Goal: Task Accomplishment & Management: Manage account settings

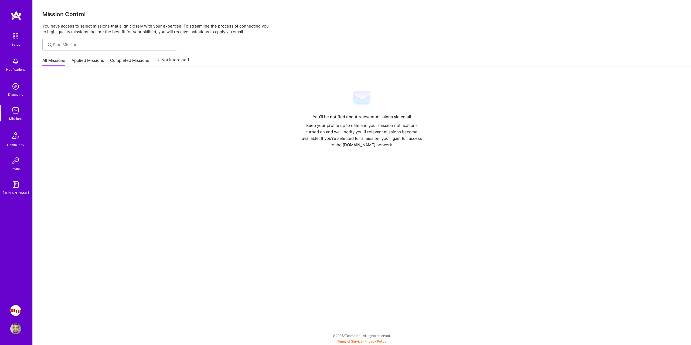
drag, startPoint x: 82, startPoint y: 74, endPoint x: 74, endPoint y: 73, distance: 8.1
click at [74, 73] on div "You’ll be notified about relevant missions via email Keep your profile up to da…" at bounding box center [362, 204] width 658 height 276
click at [74, 60] on link "Applied Missions" at bounding box center [88, 61] width 33 height 9
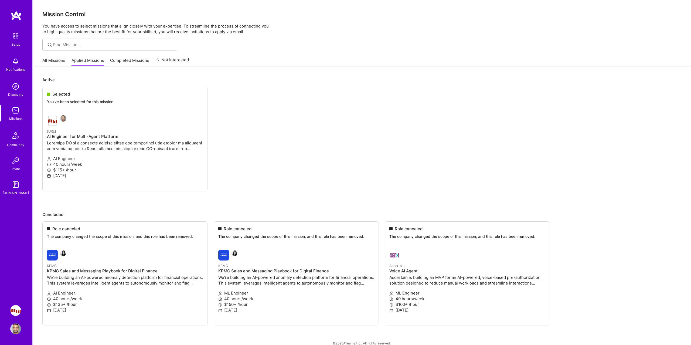
click at [52, 60] on link "All Missions" at bounding box center [53, 61] width 23 height 9
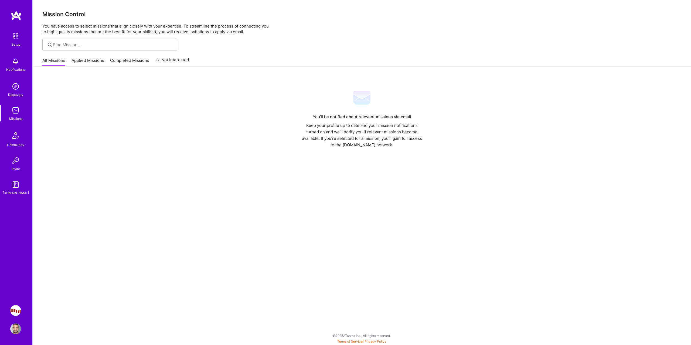
click at [16, 36] on img at bounding box center [15, 35] width 11 height 11
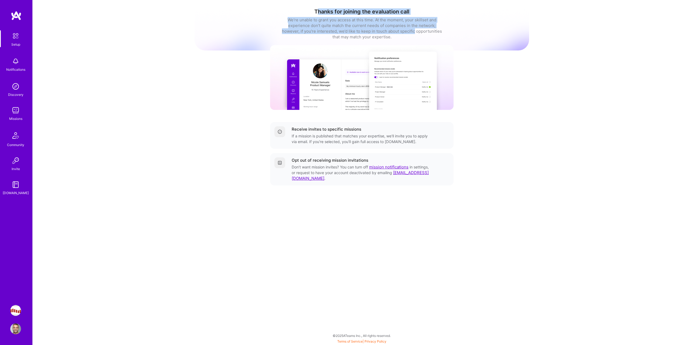
drag, startPoint x: 318, startPoint y: 11, endPoint x: 413, endPoint y: 30, distance: 97.4
click at [413, 30] on div "Thanks for joining the evaluation call We’re unable to grant you access at this…" at bounding box center [362, 23] width 335 height 31
click at [413, 30] on div "We’re unable to grant you access at this time. At the moment, your skillset and…" at bounding box center [362, 28] width 162 height 23
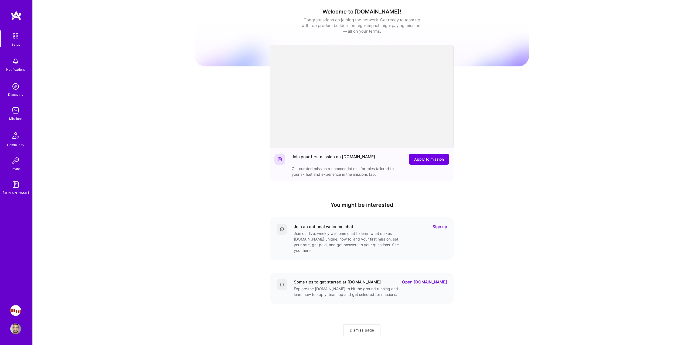
click at [21, 108] on img at bounding box center [15, 110] width 11 height 11
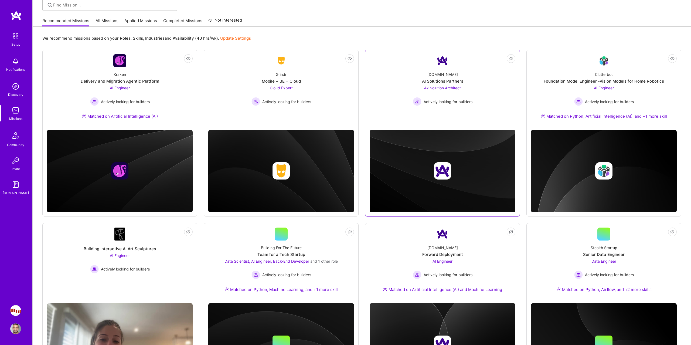
scroll to position [44, 0]
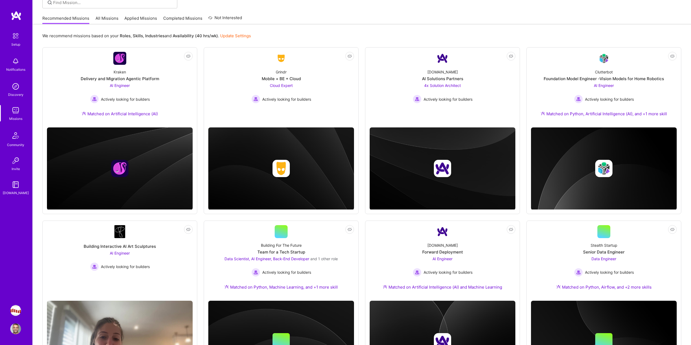
click at [13, 135] on img at bounding box center [15, 135] width 13 height 13
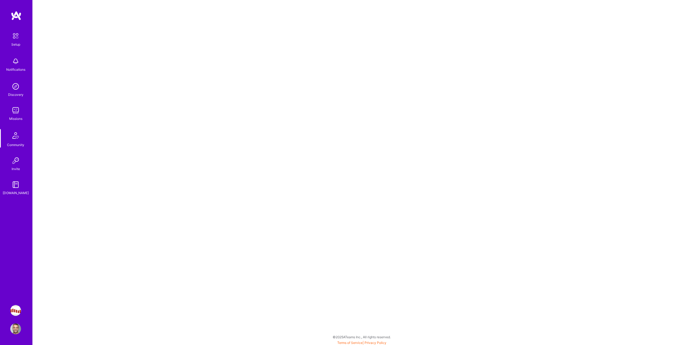
click at [16, 127] on div "Setup Notifications Discovery Missions Community Invite [DOMAIN_NAME]" at bounding box center [16, 112] width 32 height 165
click at [16, 112] on img at bounding box center [15, 110] width 11 height 11
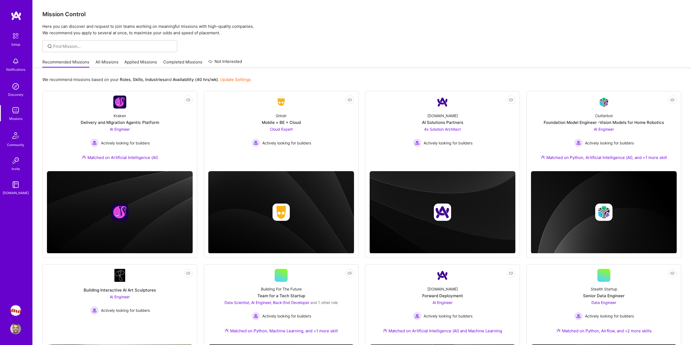
click at [97, 65] on link "All Missions" at bounding box center [107, 63] width 23 height 9
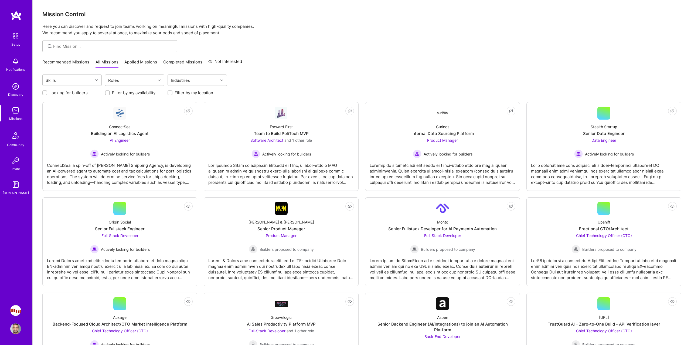
click at [131, 65] on link "Applied Missions" at bounding box center [140, 63] width 33 height 9
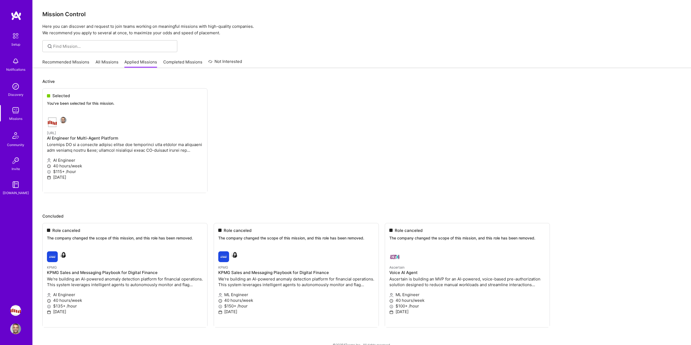
drag, startPoint x: 401, startPoint y: 314, endPoint x: 417, endPoint y: 314, distance: 16.2
click at [417, 314] on ul "Role canceled The company changed the scope of this mission, and this role has …" at bounding box center [361, 283] width 639 height 121
drag, startPoint x: 247, startPoint y: 312, endPoint x: 199, endPoint y: 312, distance: 47.5
click at [199, 312] on ul "Role canceled The company changed the scope of this mission, and this role has …" at bounding box center [361, 283] width 639 height 121
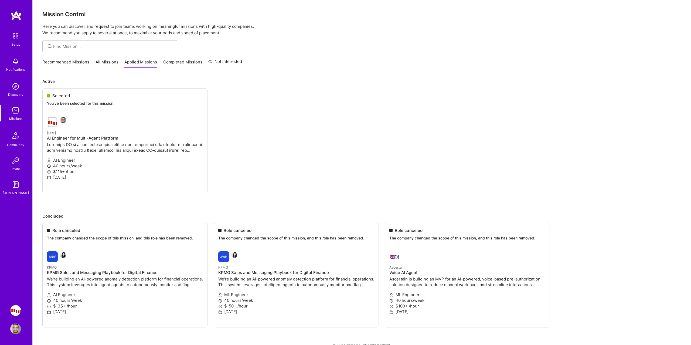
click at [133, 315] on ul "Role canceled The company changed the scope of this mission, and this role has …" at bounding box center [361, 283] width 639 height 121
drag, startPoint x: 101, startPoint y: 315, endPoint x: 54, endPoint y: 313, distance: 47.2
click at [53, 312] on ul "Role canceled The company changed the scope of this mission, and this role has …" at bounding box center [361, 283] width 639 height 121
click at [54, 313] on ul "Role canceled The company changed the scope of this mission, and this role has …" at bounding box center [361, 283] width 639 height 121
click at [112, 60] on link "All Missions" at bounding box center [107, 63] width 23 height 9
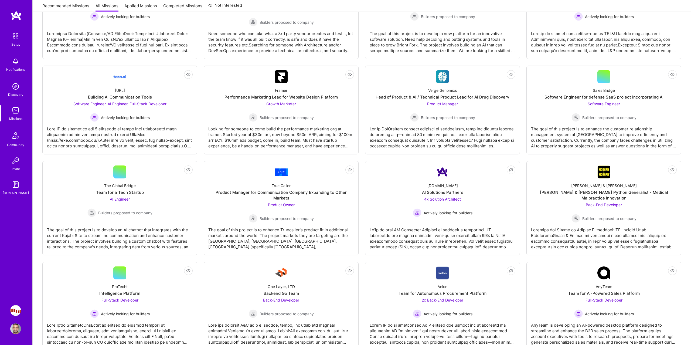
scroll to position [805, 0]
